Goal: Task Accomplishment & Management: Manage account settings

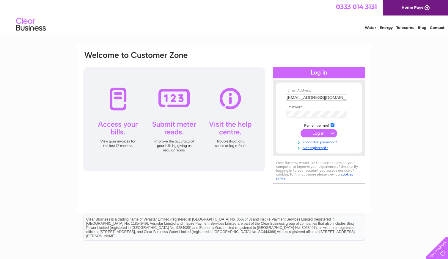
click at [310, 131] on input "submit" at bounding box center [319, 133] width 37 height 8
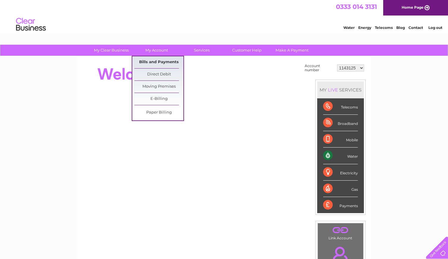
click at [163, 61] on link "Bills and Payments" at bounding box center [158, 62] width 49 height 12
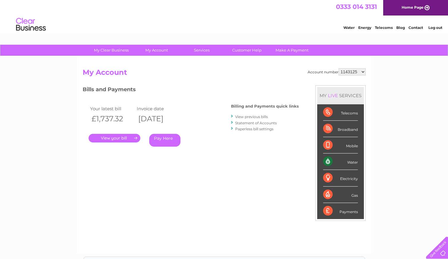
click at [120, 139] on link "." at bounding box center [115, 138] width 52 height 9
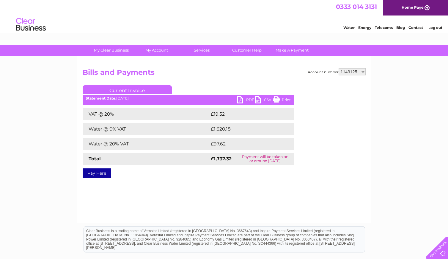
click at [248, 101] on link "PDF" at bounding box center [246, 100] width 18 height 9
